Goal: Transaction & Acquisition: Book appointment/travel/reservation

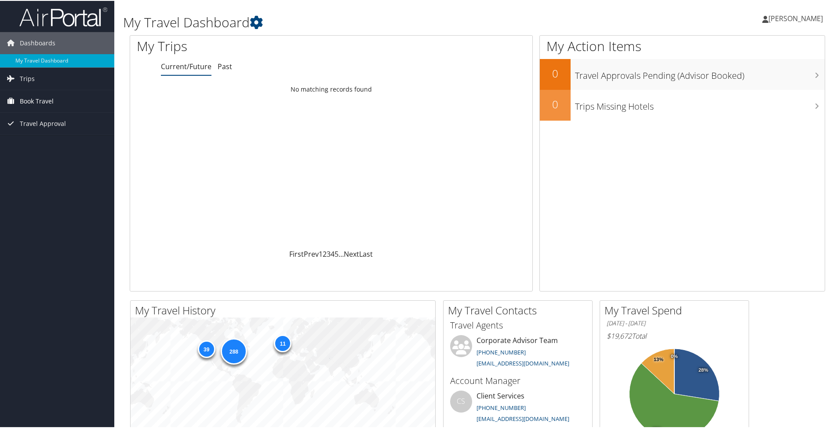
click at [46, 97] on span "Book Travel" at bounding box center [37, 100] width 34 height 22
click at [53, 143] on link "Book/Manage Online Trips" at bounding box center [57, 144] width 114 height 13
click at [219, 96] on div "Mon 13 Oct 2025 - Thu 16 Oct 2025" at bounding box center [262, 97] width 254 height 8
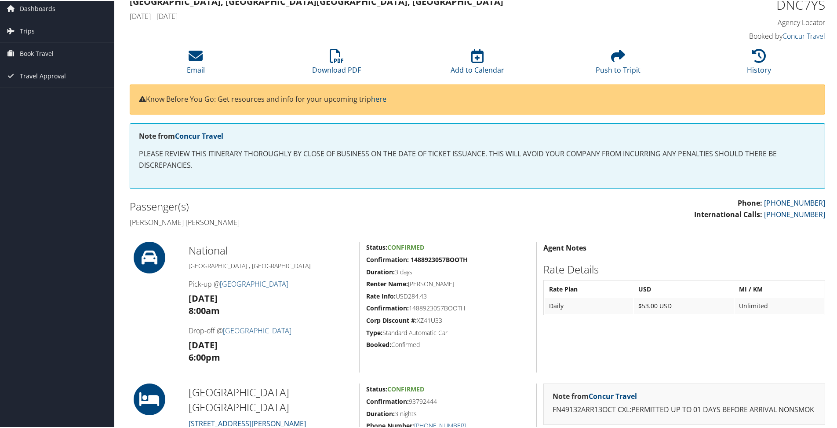
scroll to position [44, 0]
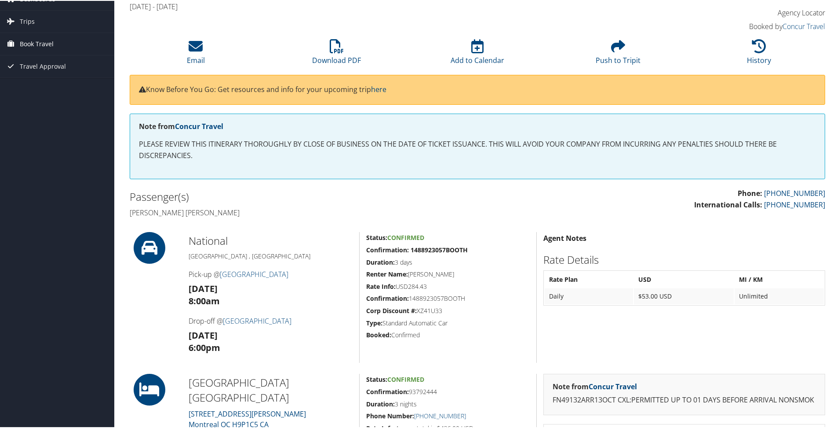
click at [46, 39] on span "Book Travel" at bounding box center [37, 43] width 34 height 22
click at [48, 85] on link "Book/Manage Online Trips" at bounding box center [57, 86] width 114 height 13
